Goal: Task Accomplishment & Management: Complete application form

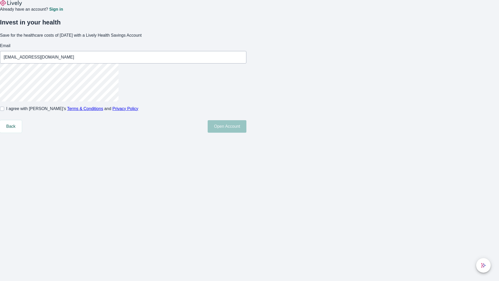
click at [4, 111] on input "I agree with Lively’s Terms & Conditions and Privacy Policy" at bounding box center [2, 109] width 4 height 4
checkbox input "true"
click at [247, 133] on button "Open Account" at bounding box center [227, 126] width 39 height 12
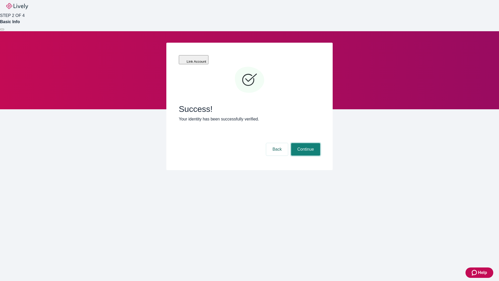
click at [305, 143] on button "Continue" at bounding box center [305, 149] width 29 height 12
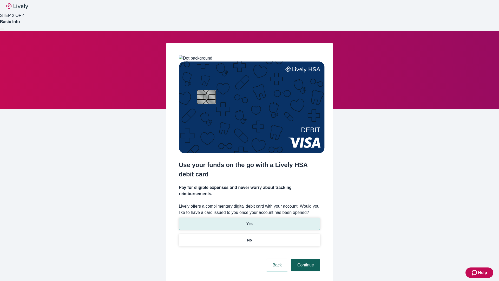
click at [249, 237] on p "No" at bounding box center [249, 239] width 5 height 5
click at [305, 259] on button "Continue" at bounding box center [305, 265] width 29 height 12
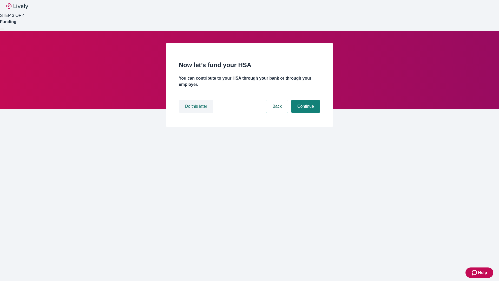
click at [197, 113] on button "Do this later" at bounding box center [196, 106] width 35 height 12
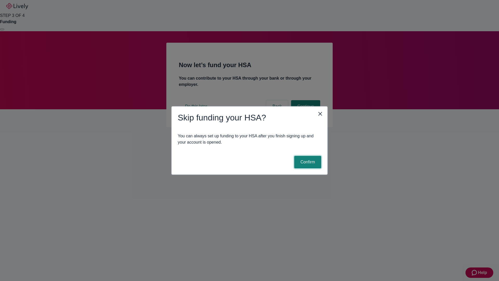
click at [307, 162] on button "Confirm" at bounding box center [307, 162] width 27 height 12
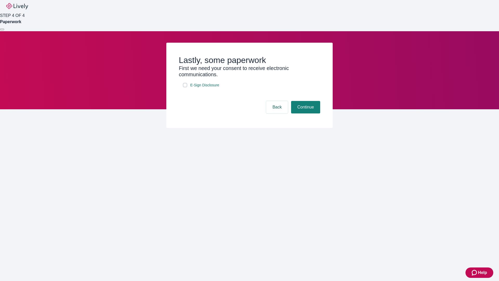
click at [185, 87] on input "E-Sign Disclosure" at bounding box center [185, 85] width 4 height 4
checkbox input "true"
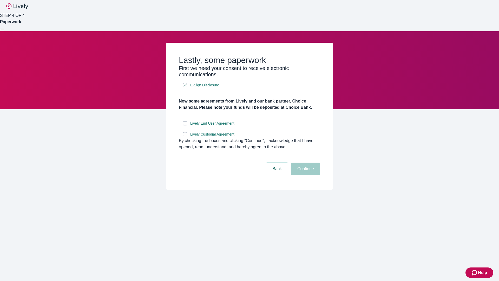
click at [185, 125] on input "Lively End User Agreement" at bounding box center [185, 123] width 4 height 4
checkbox input "true"
click at [185, 136] on input "Lively Custodial Agreement" at bounding box center [185, 134] width 4 height 4
checkbox input "true"
click at [305, 175] on button "Continue" at bounding box center [305, 169] width 29 height 12
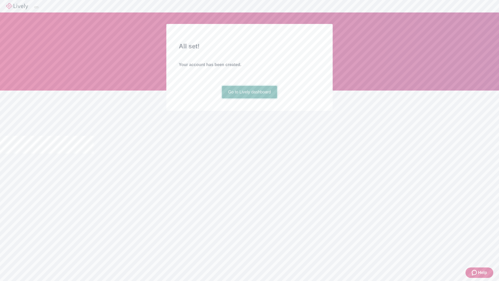
click at [249, 98] on link "Go to Lively dashboard" at bounding box center [249, 92] width 55 height 12
